Goal: Task Accomplishment & Management: Manage account settings

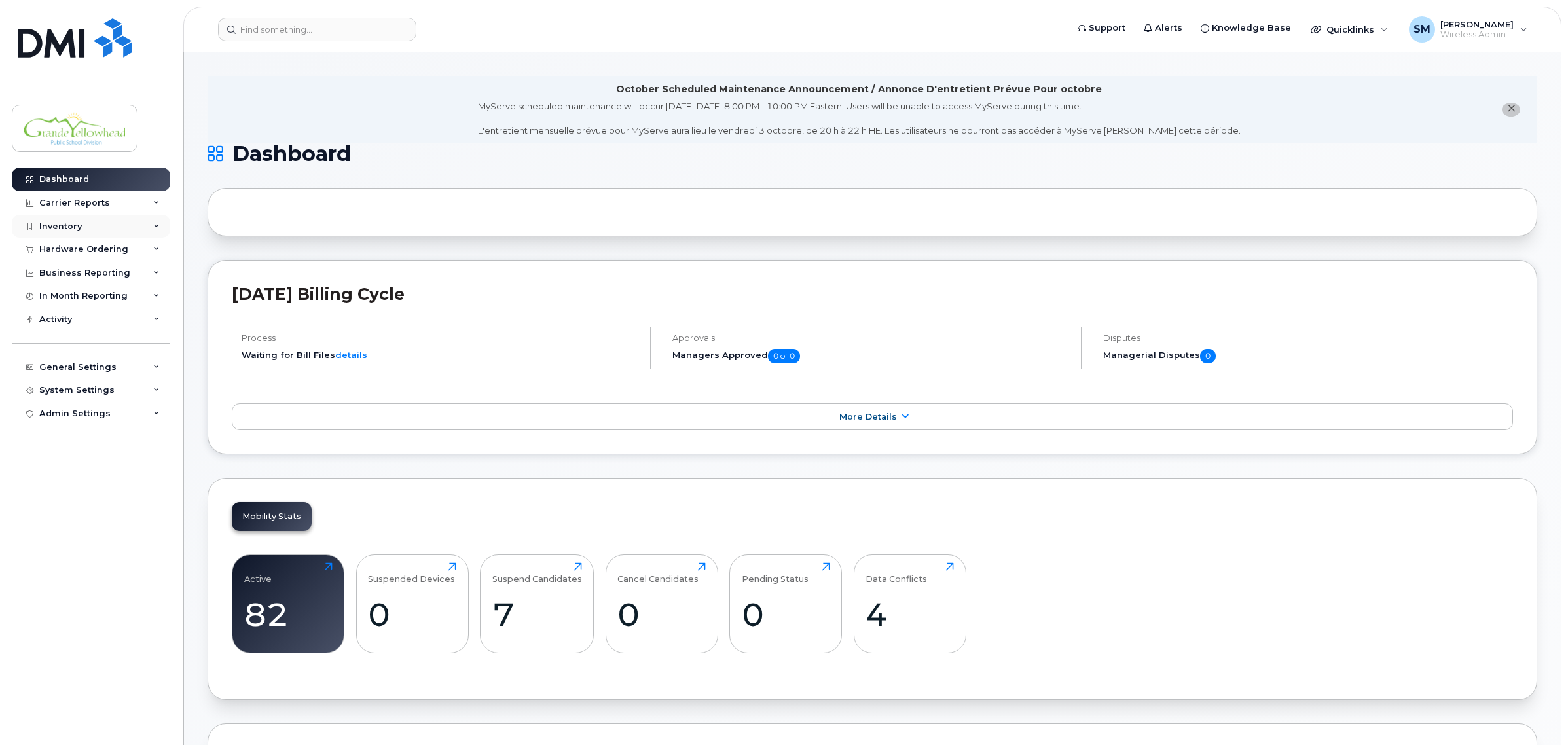
click at [100, 223] on div "Inventory" at bounding box center [90, 227] width 158 height 24
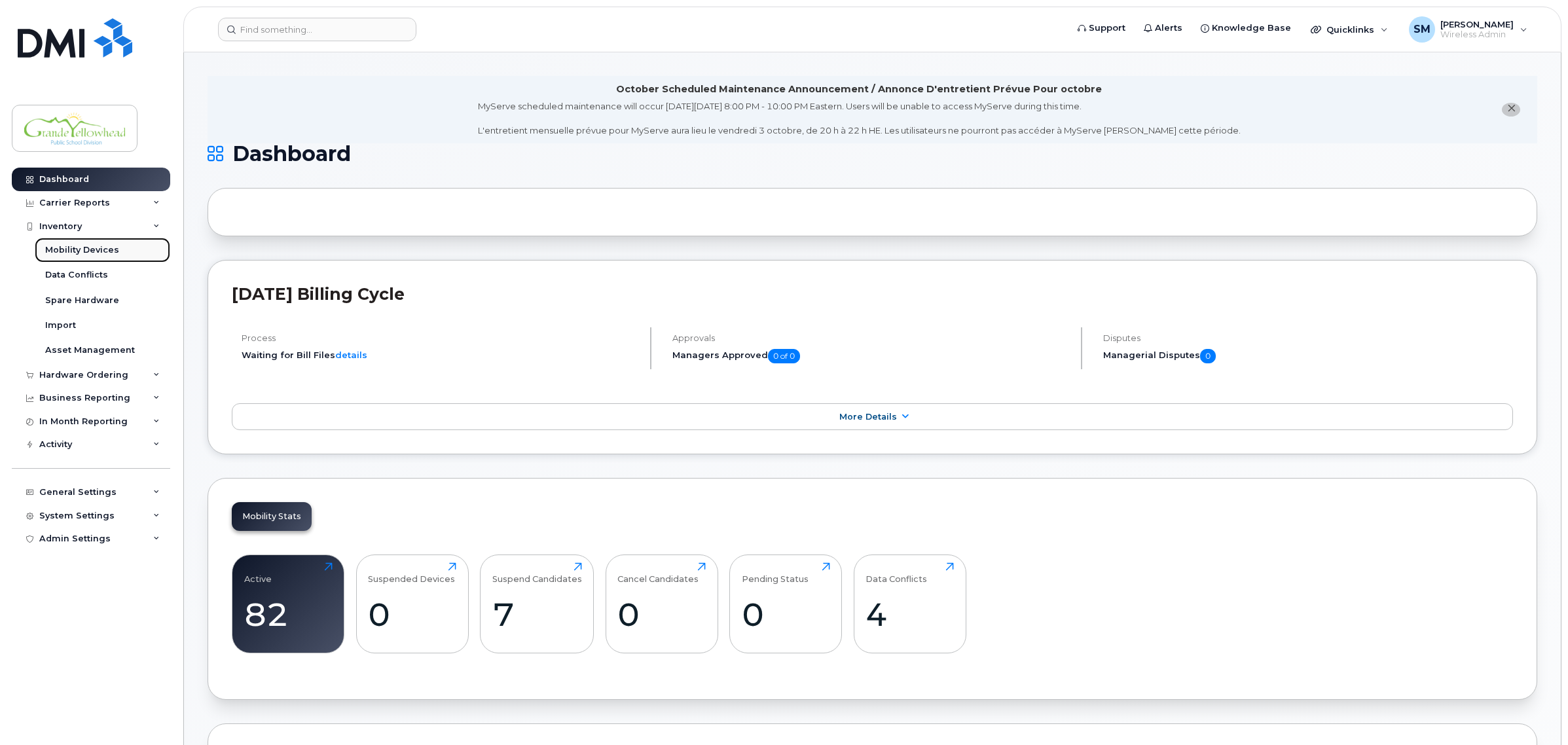
click at [89, 248] on div "Mobility Devices" at bounding box center [82, 250] width 74 height 11
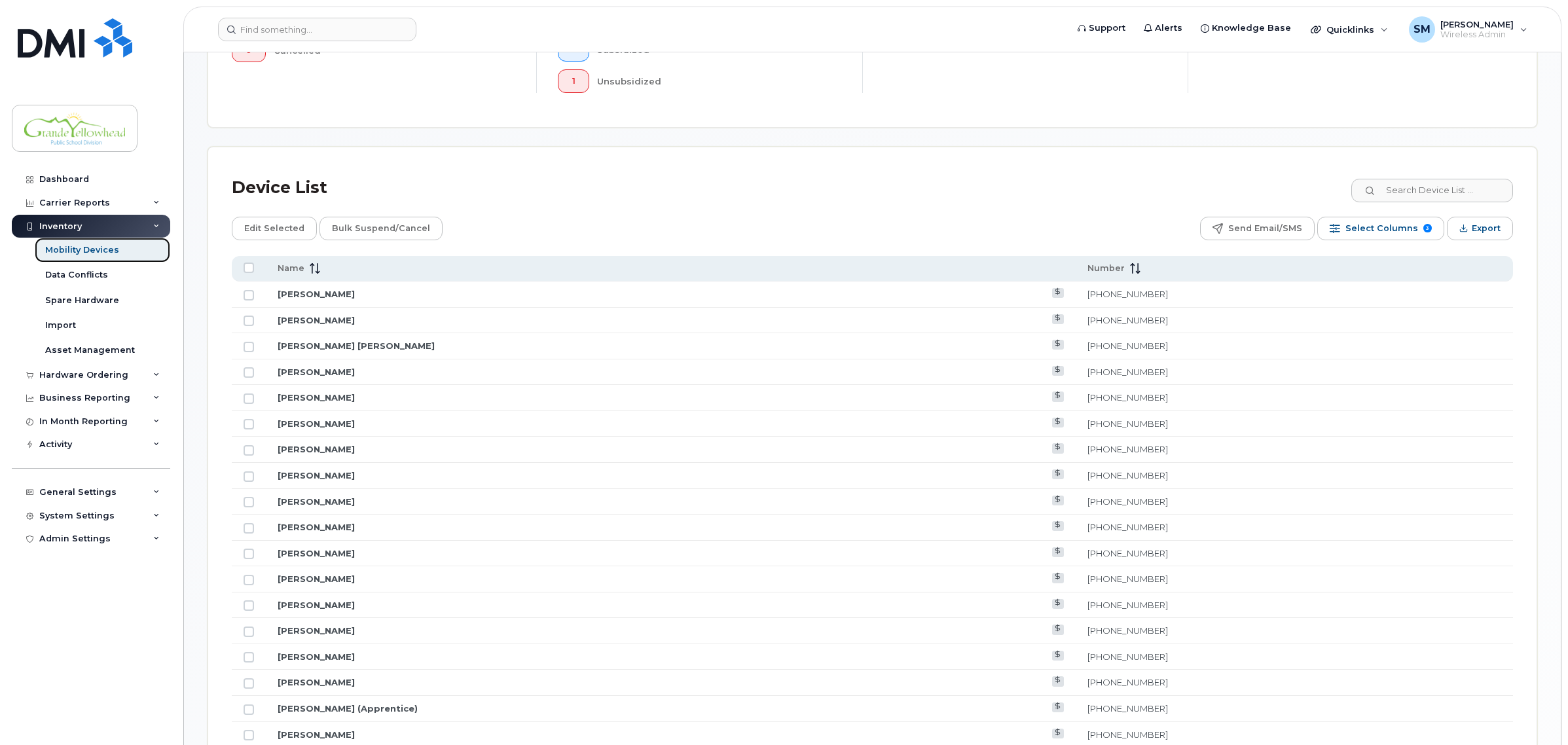
scroll to position [491, 0]
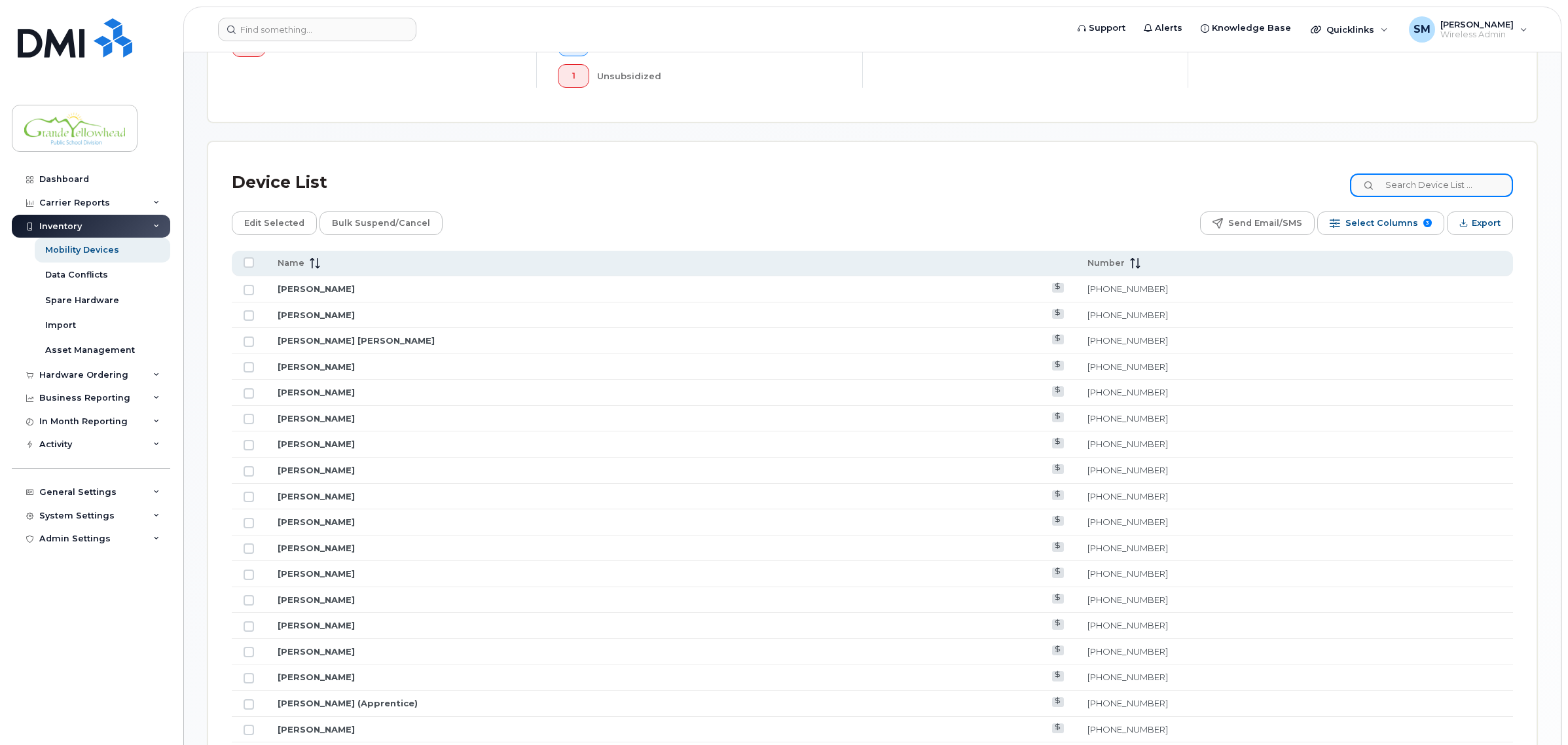
click at [1410, 188] on input at bounding box center [1431, 185] width 163 height 24
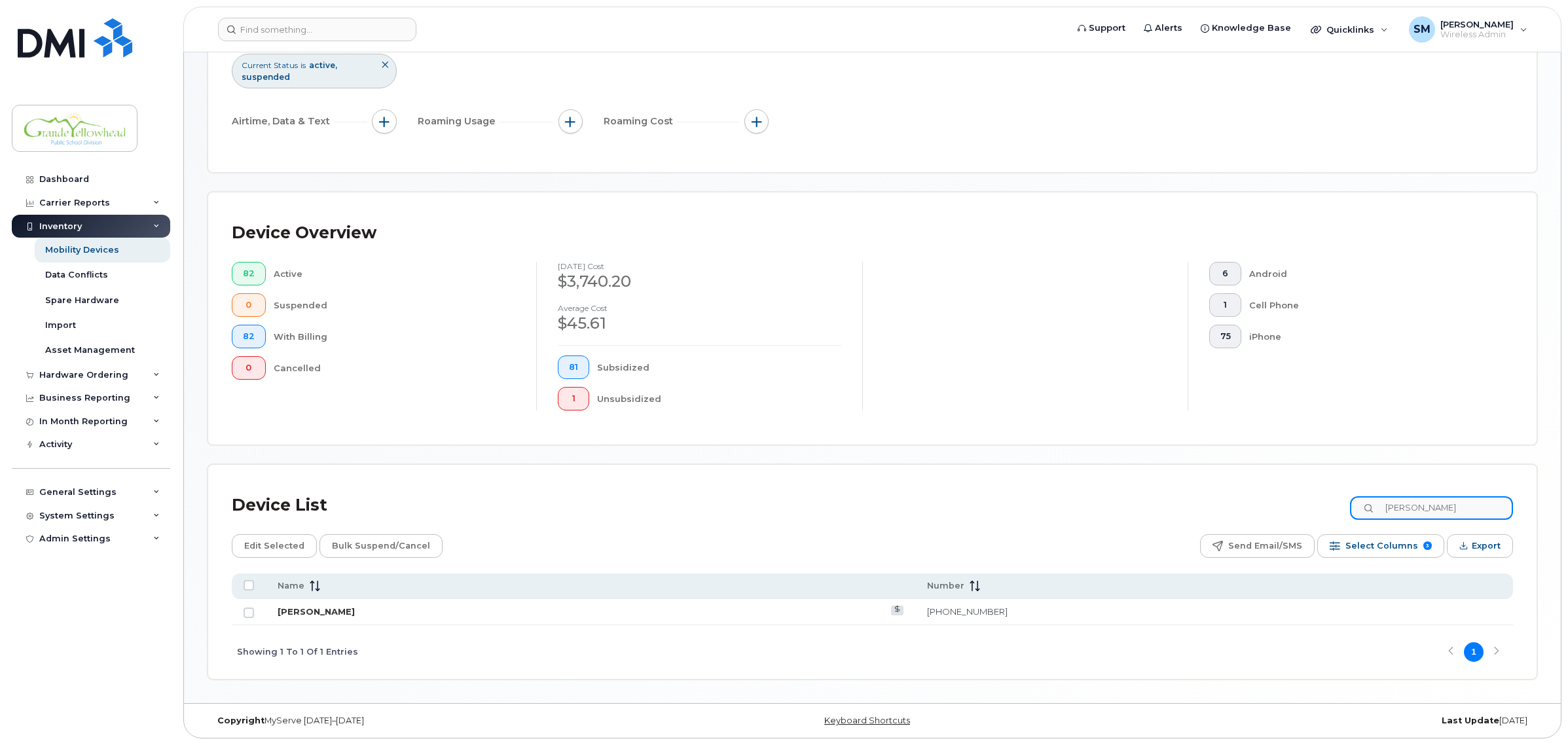
type input "Michelle"
click at [335, 610] on link "Michelle Downing" at bounding box center [316, 610] width 77 height 10
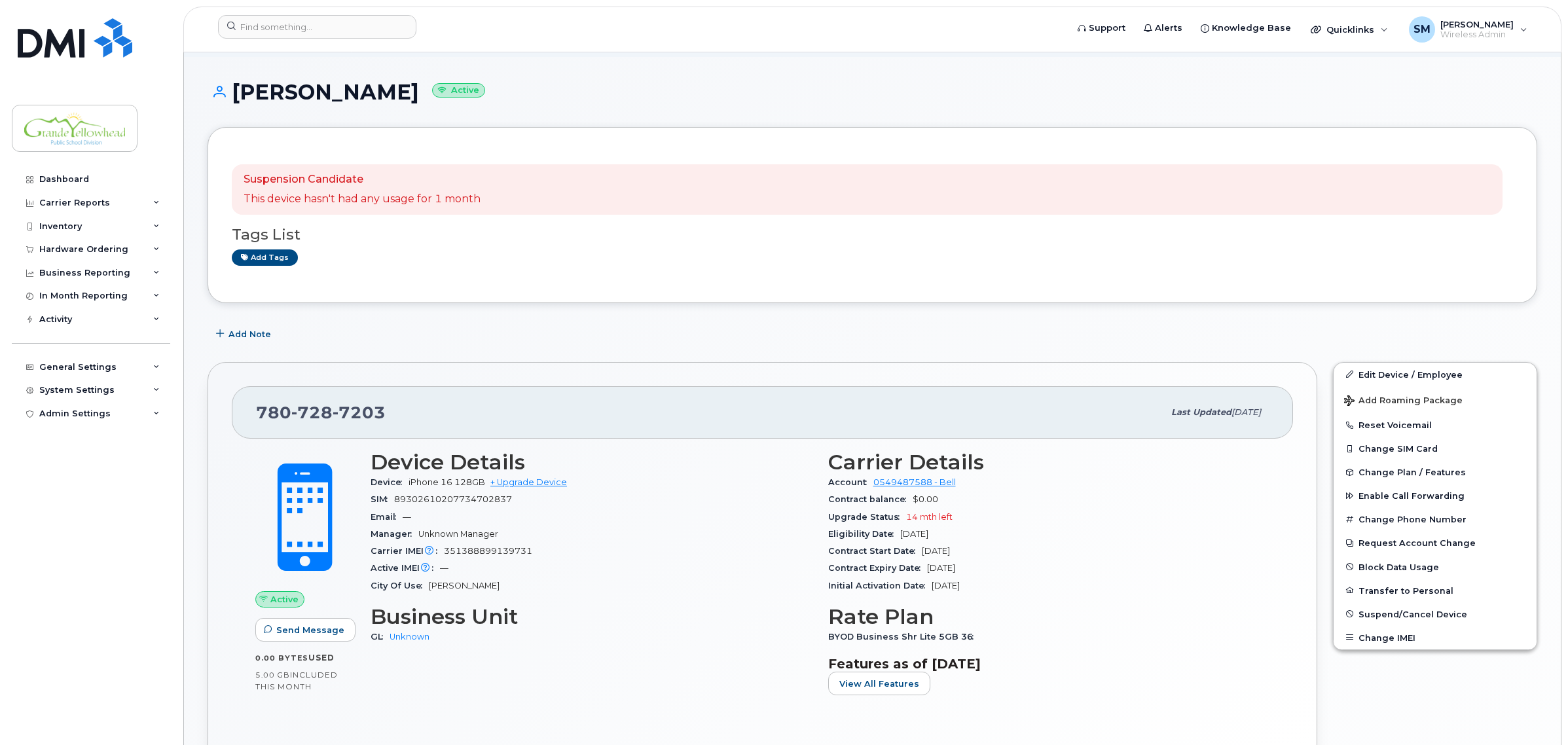
scroll to position [82, 0]
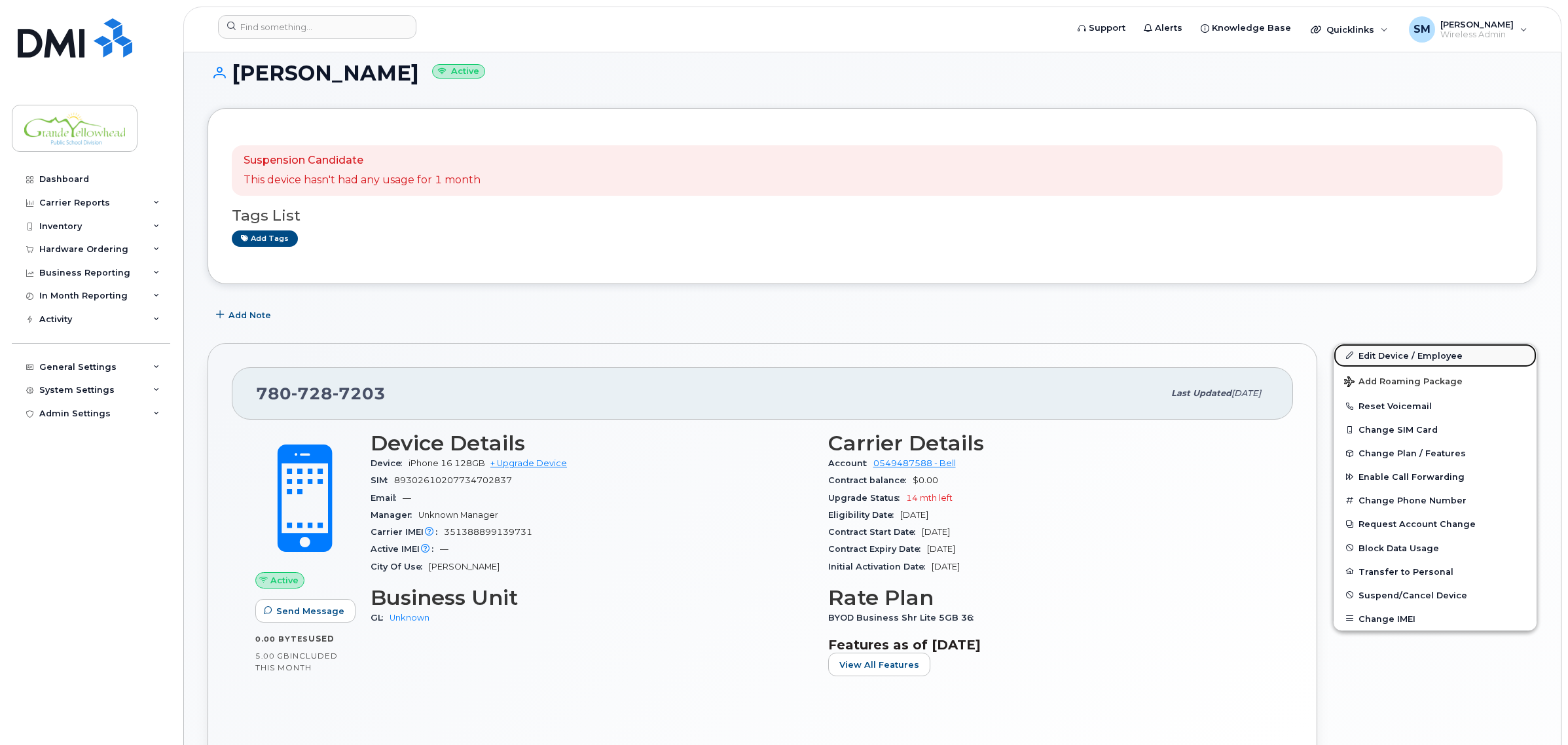
click at [1401, 358] on link "Edit Device / Employee" at bounding box center [1435, 355] width 203 height 24
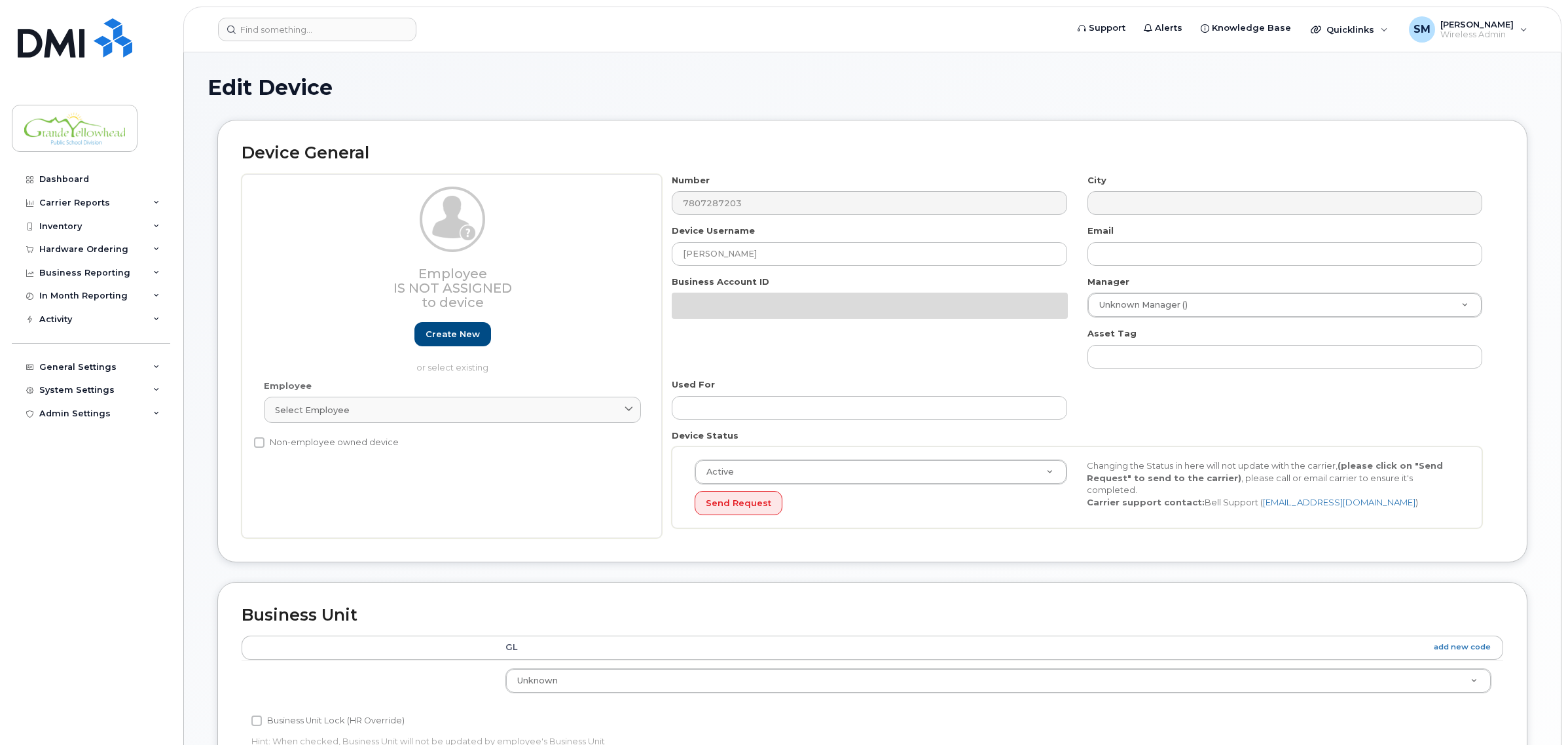
select select "23972551"
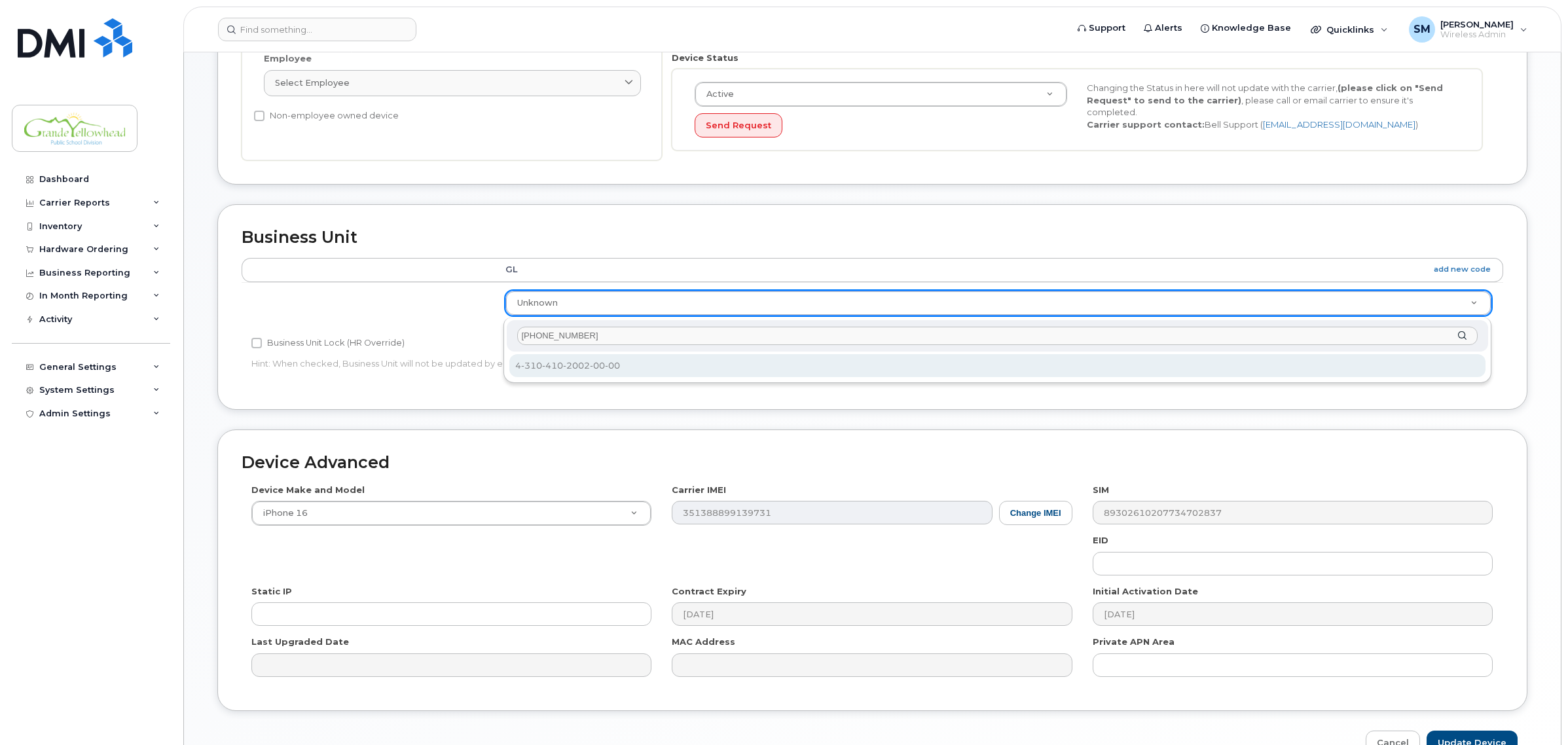
type input "4-310-410-2002"
select select "36006781"
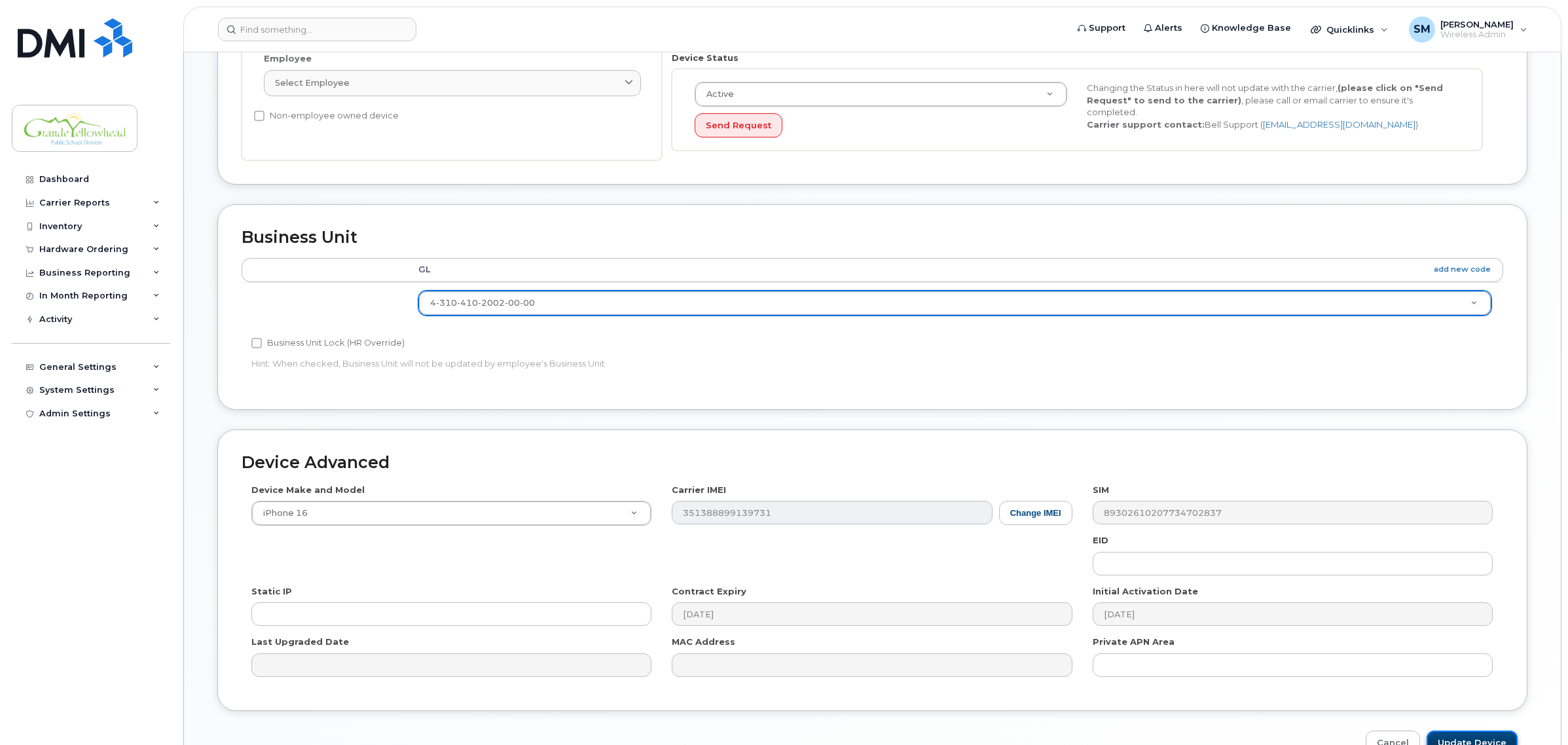
click at [1475, 738] on input "Update Device" at bounding box center [1472, 743] width 91 height 25
type input "Saving..."
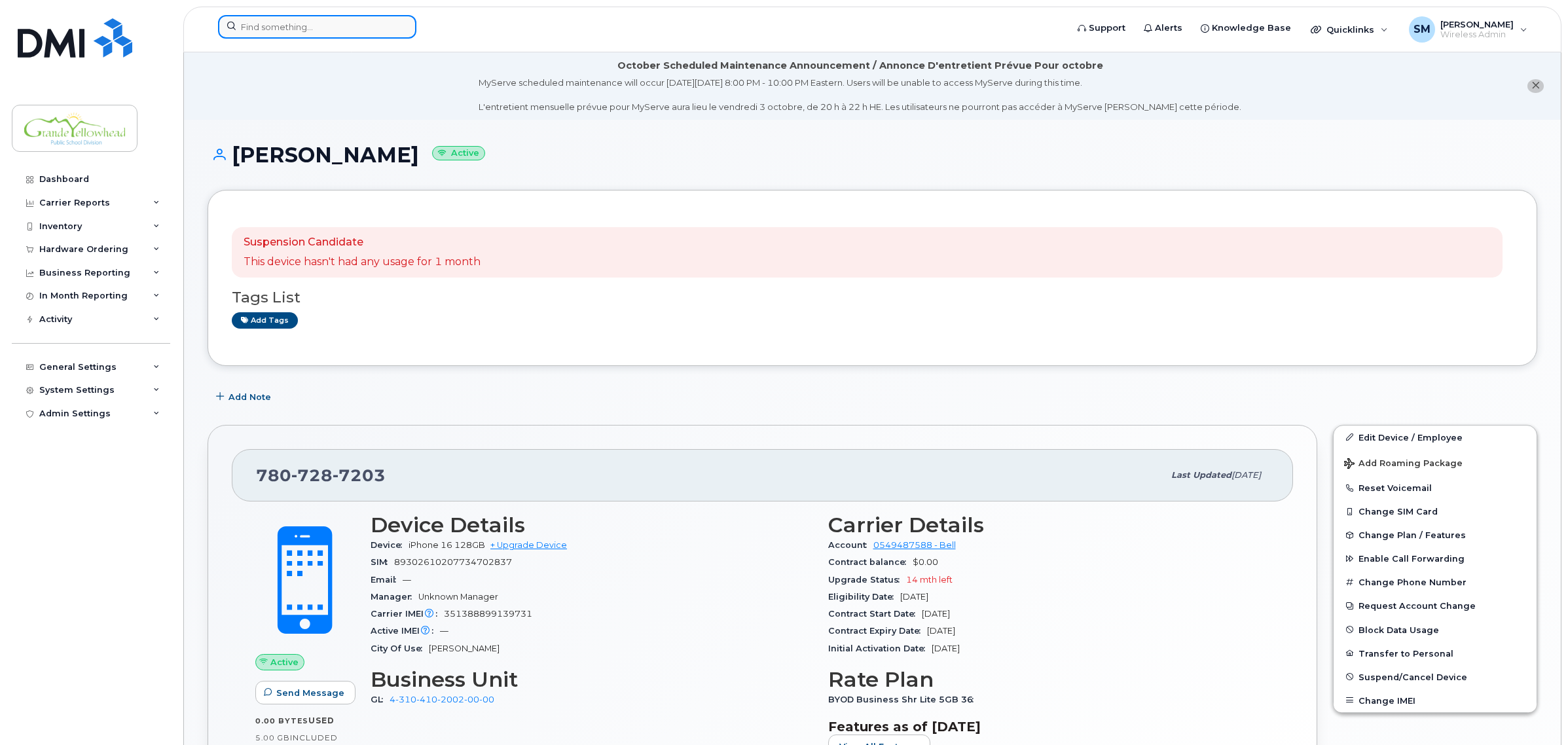
click at [325, 18] on input at bounding box center [317, 27] width 198 height 24
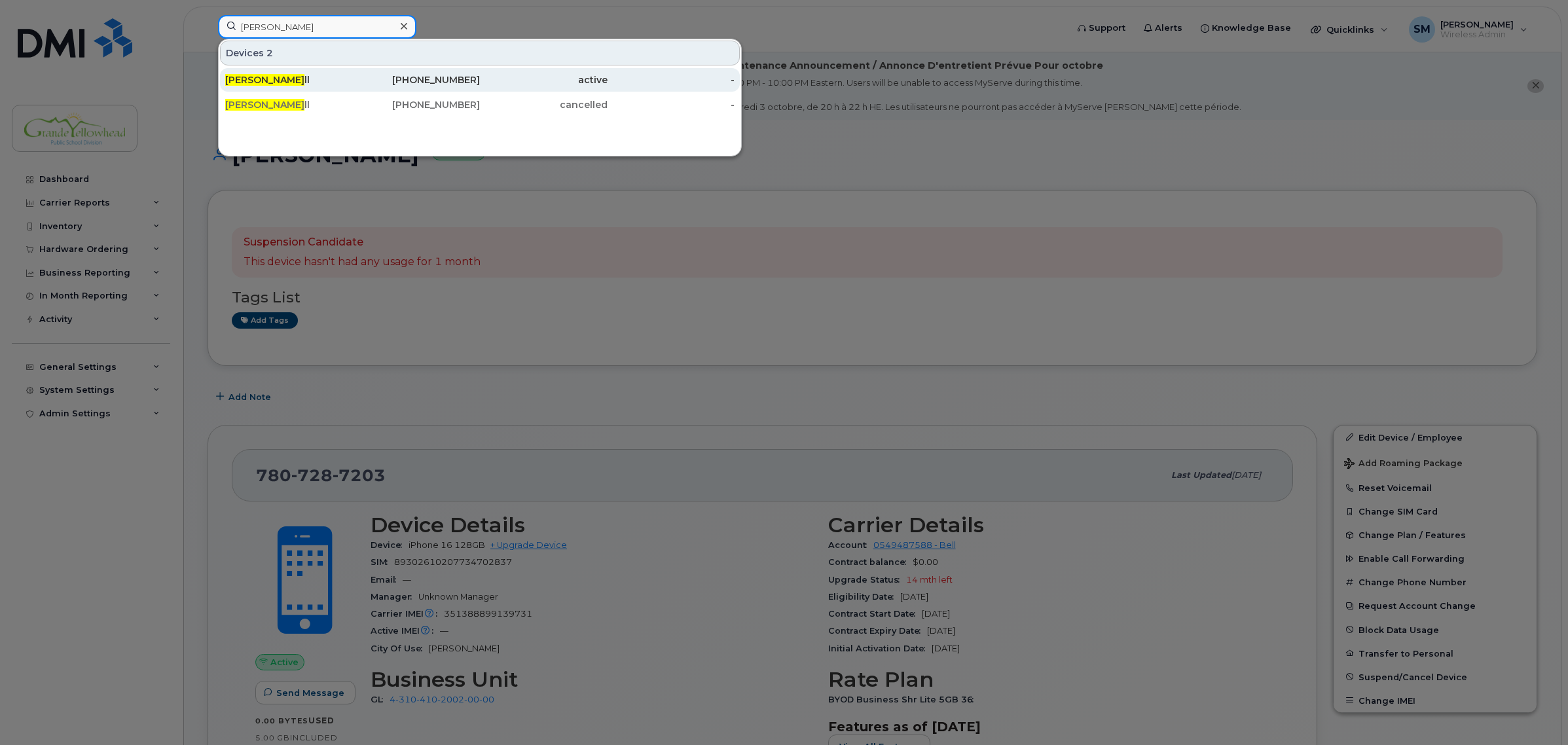
type input "ryan ha"
click at [342, 80] on div "Ryan Ha ll" at bounding box center [289, 80] width 128 height 13
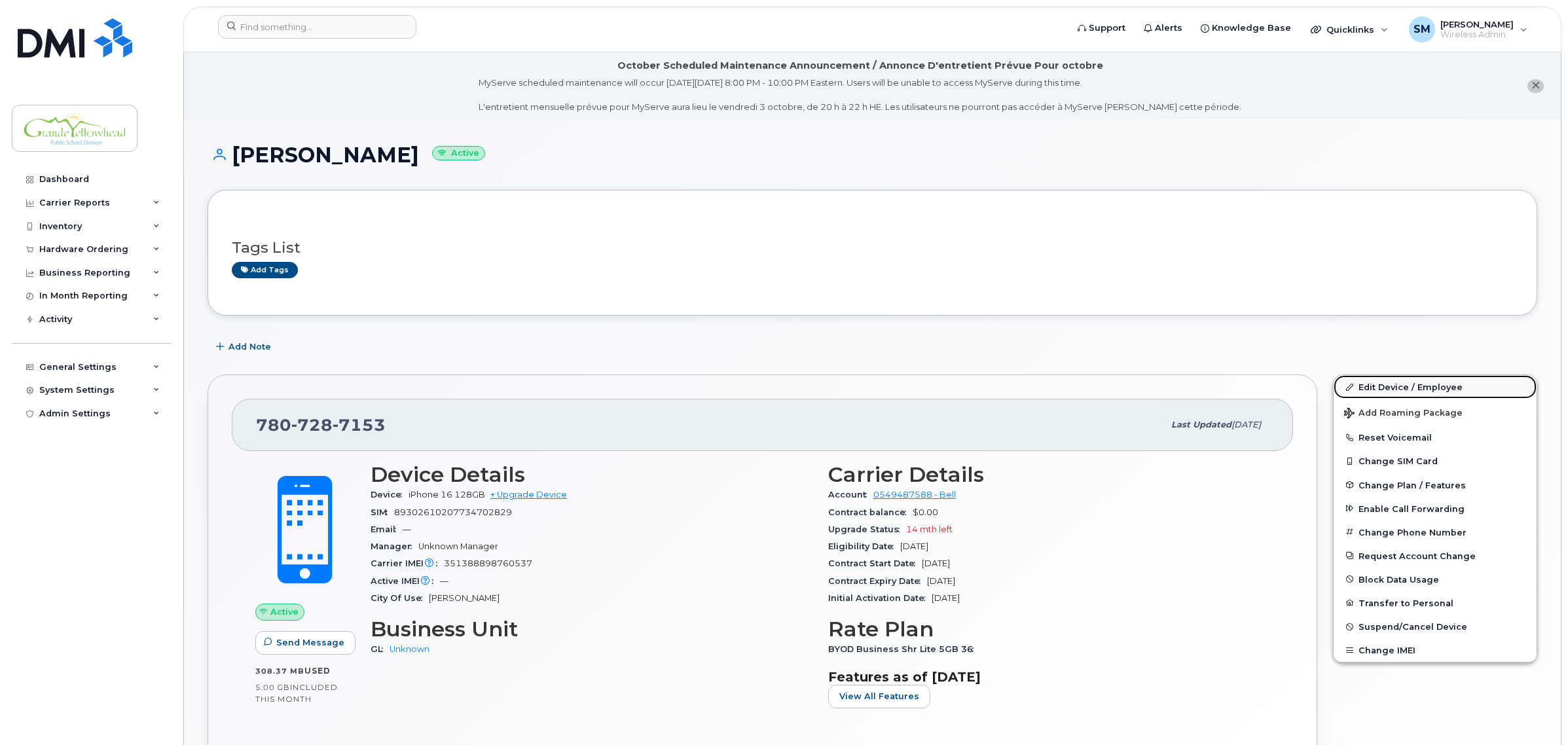
click at [1402, 384] on link "Edit Device / Employee" at bounding box center [1435, 387] width 203 height 24
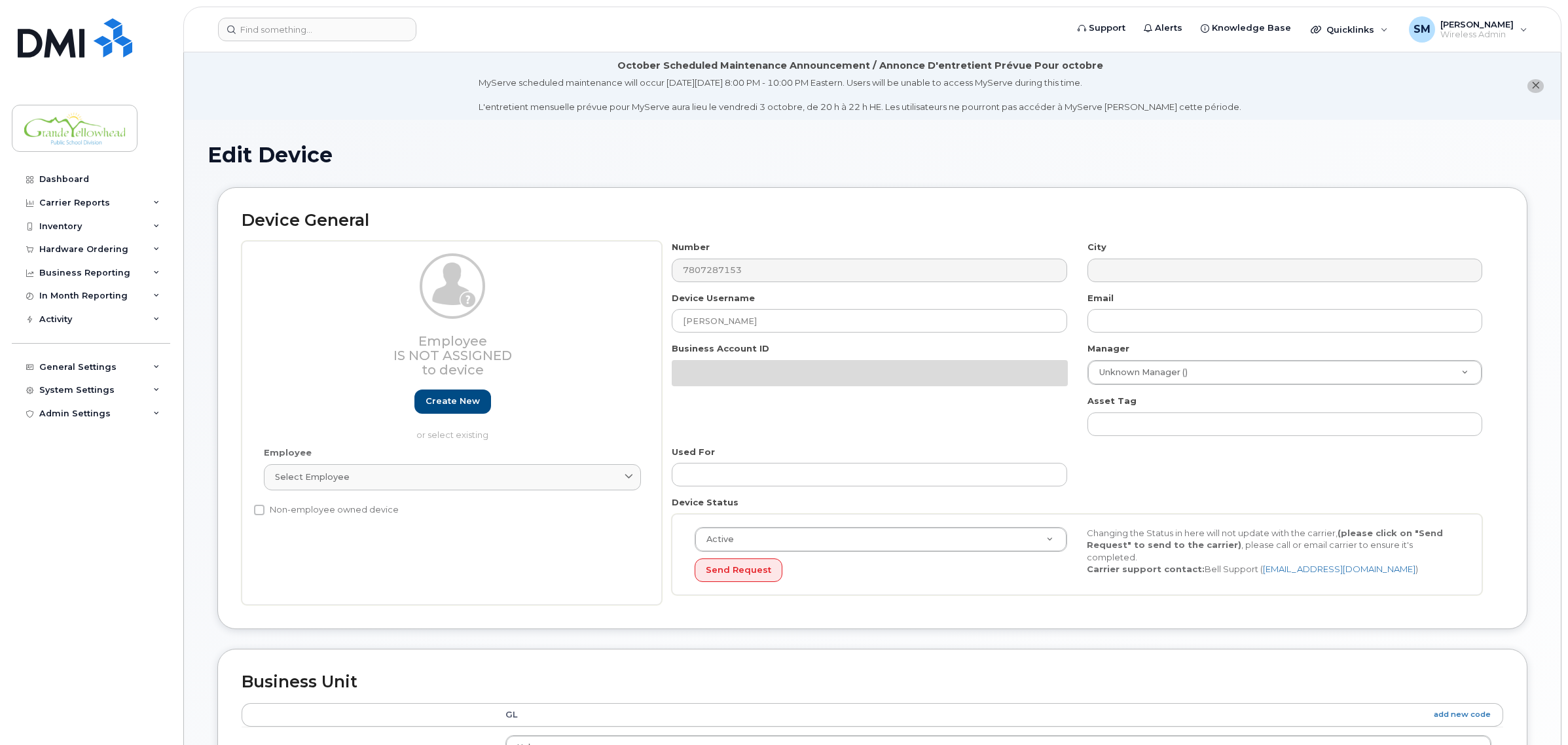
select select "23972551"
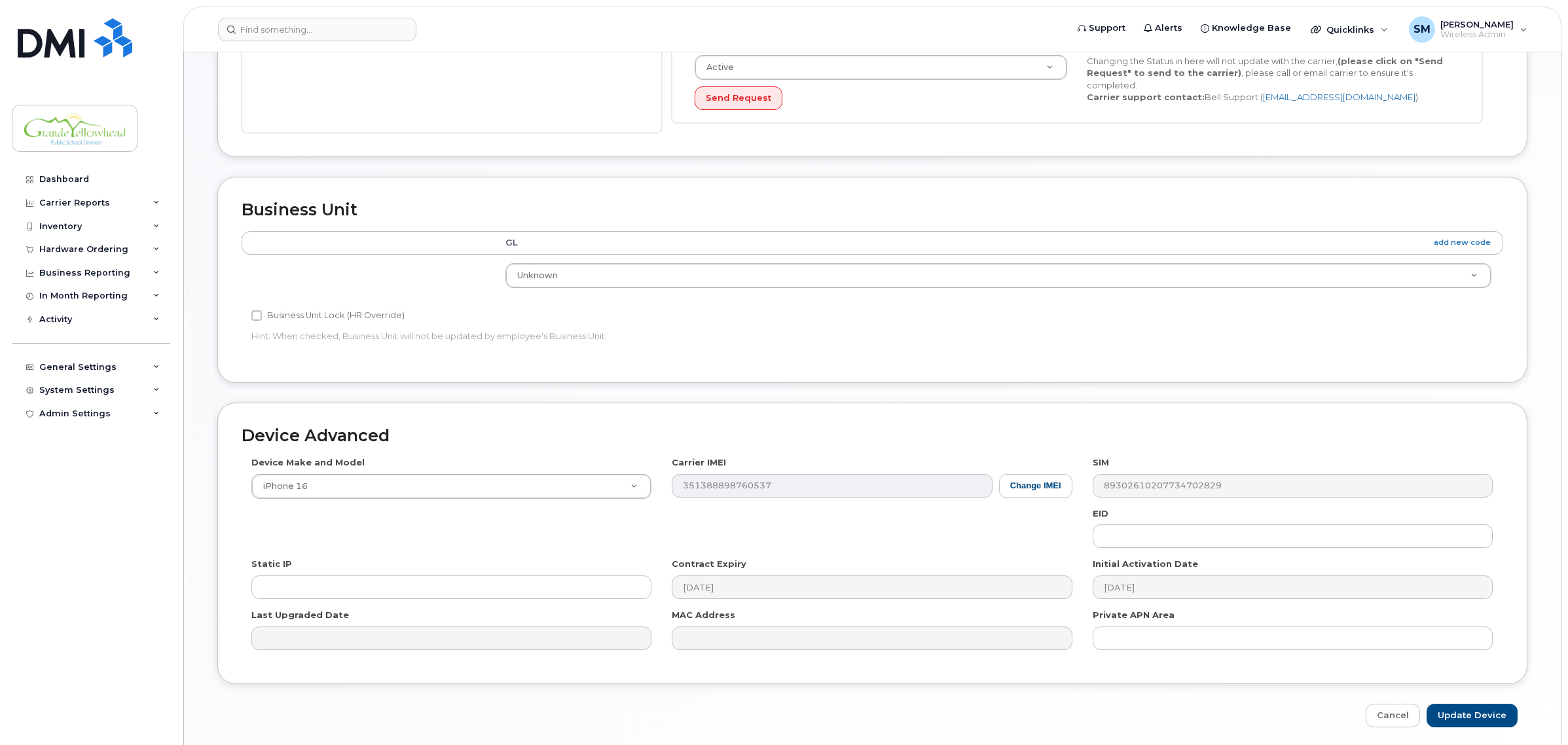
scroll to position [472, 0]
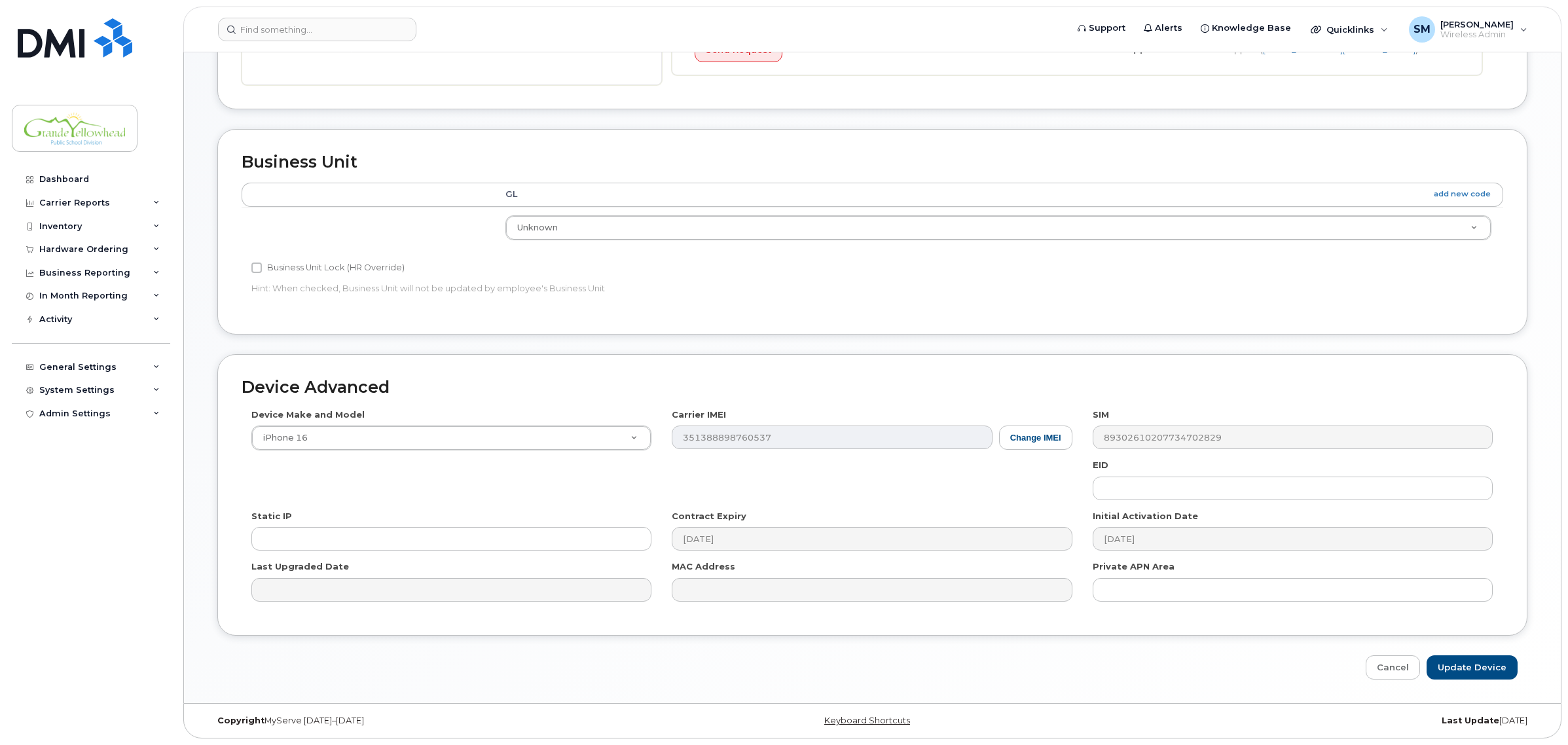
click at [557, 279] on div "Business Unit Lock (HR Override) Hint: When checked, Business Unit will not be …" at bounding box center [662, 281] width 841 height 42
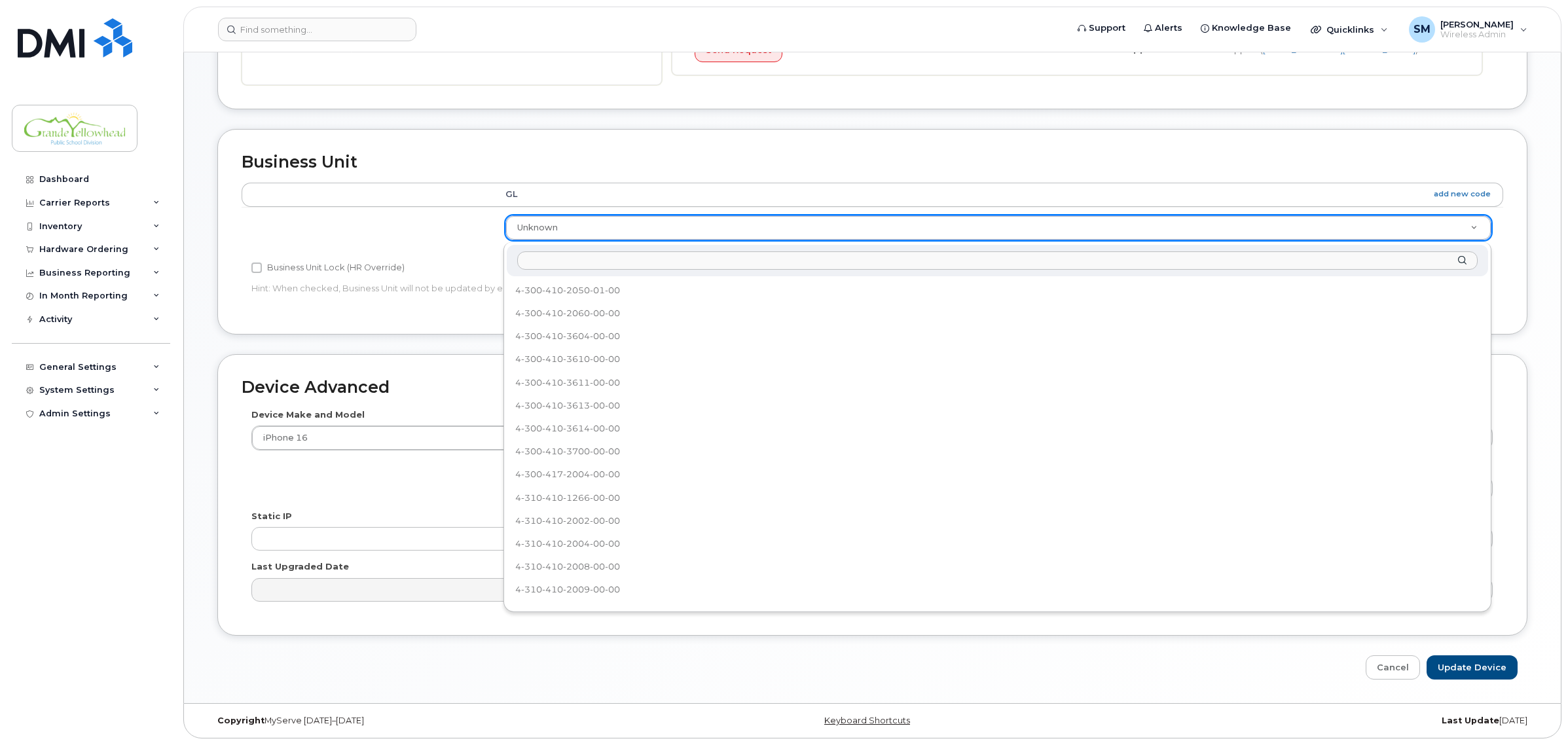
scroll to position [442, 0]
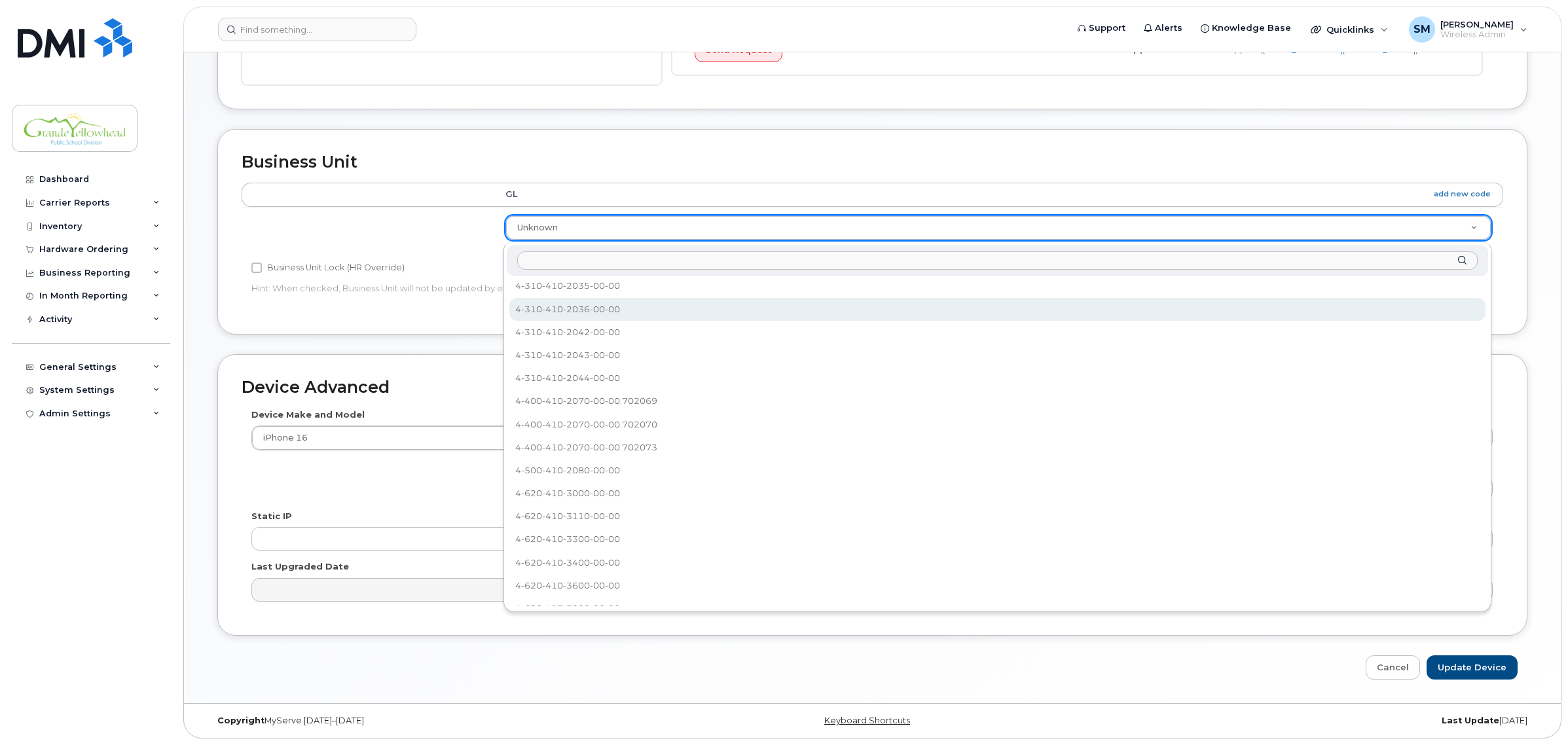
click at [588, 255] on input "text" at bounding box center [997, 261] width 959 height 19
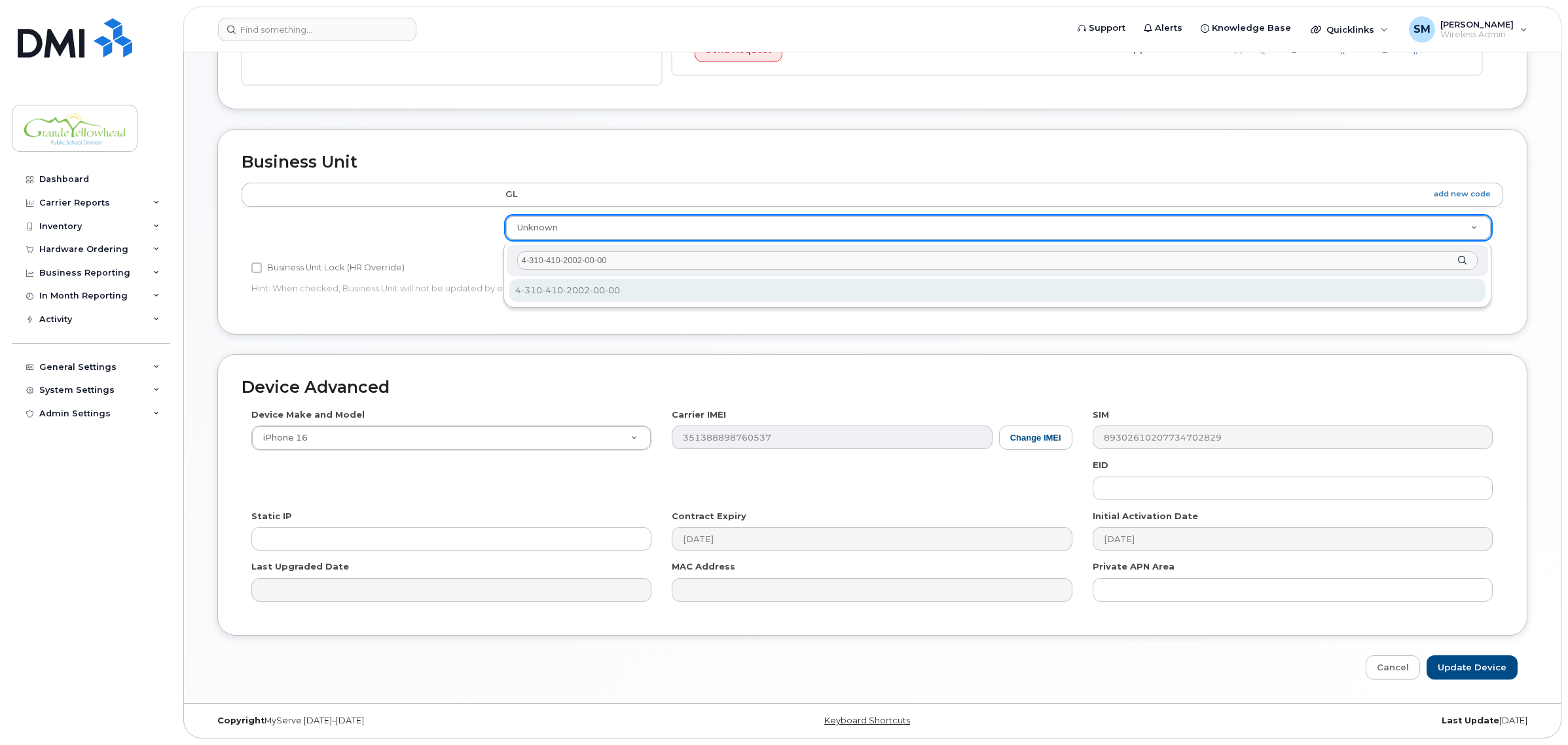
type input "4-310-410-2002-00-00"
select select "36006781"
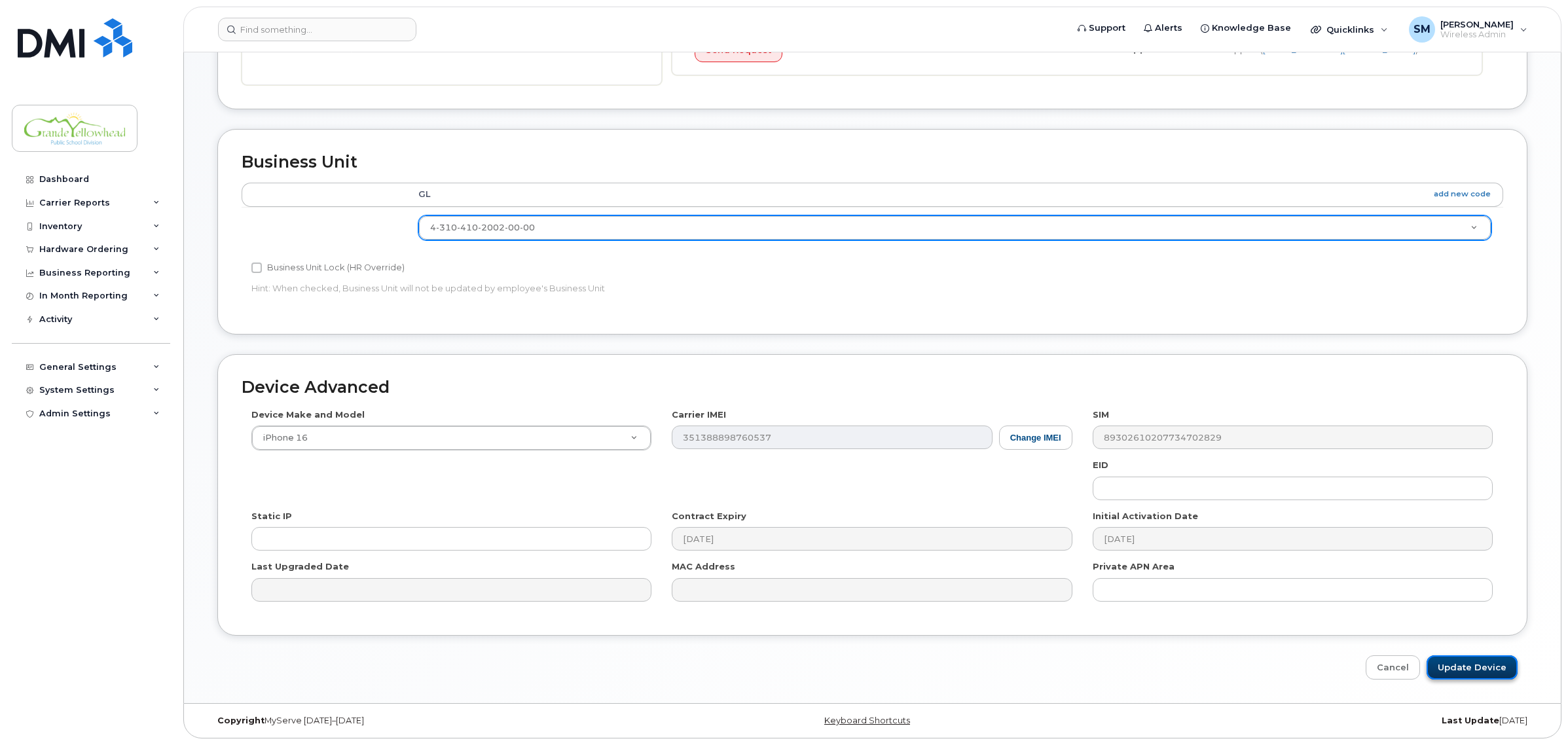
click at [1462, 665] on input "Update Device" at bounding box center [1472, 667] width 91 height 25
type input "Saving..."
